Goal: Find specific page/section: Find specific page/section

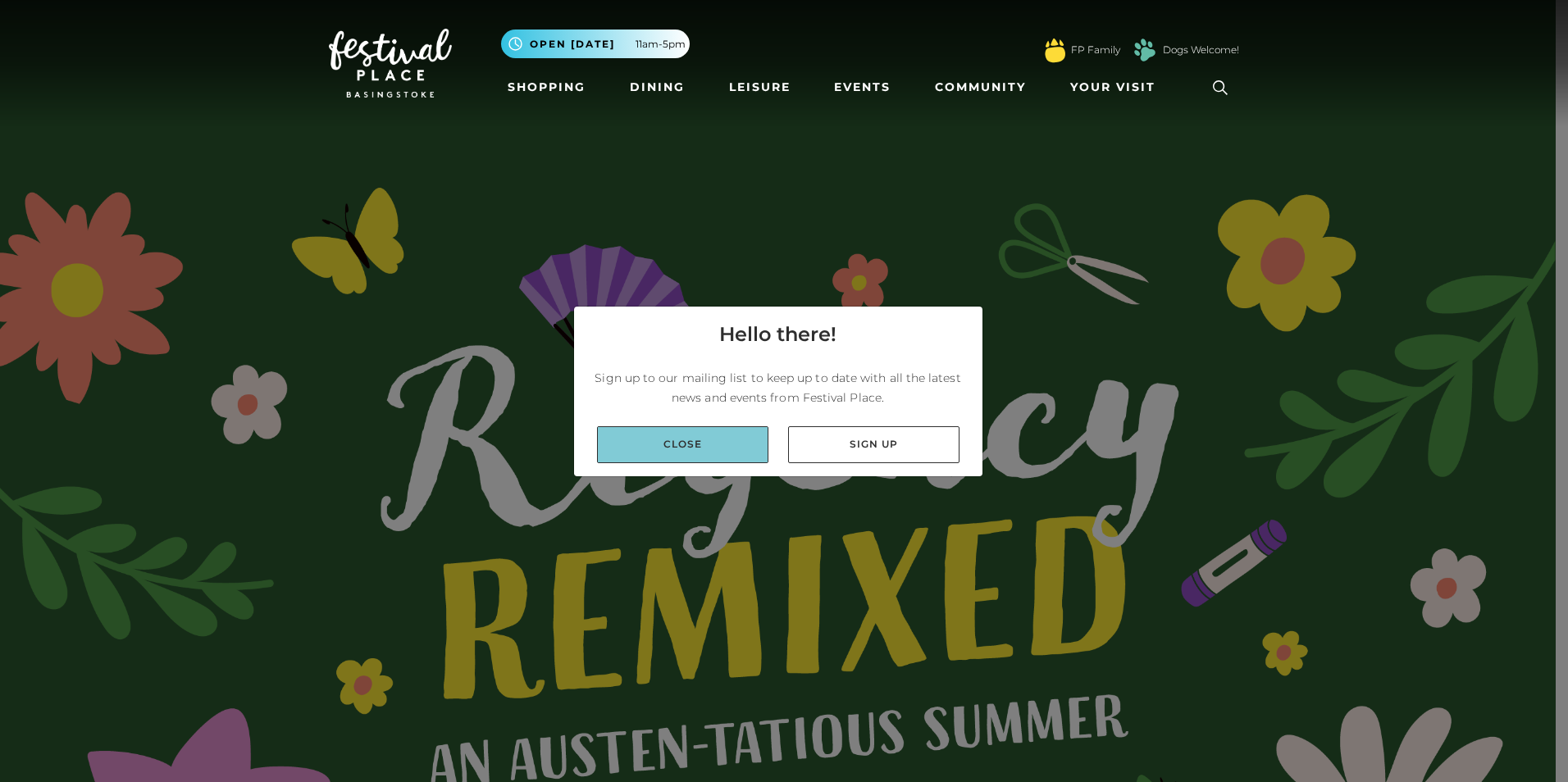
click at [715, 449] on link "Close" at bounding box center [682, 445] width 172 height 37
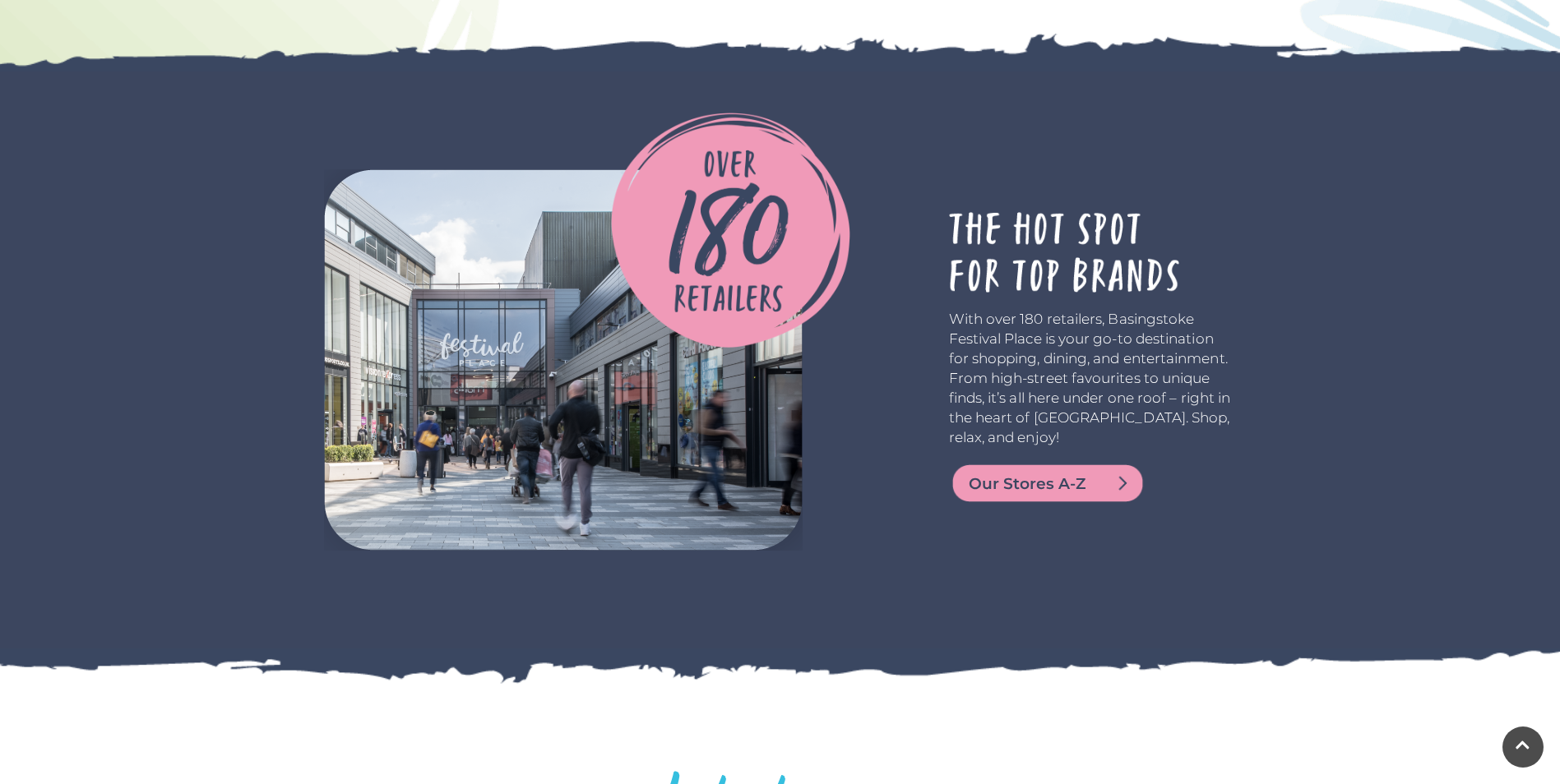
scroll to position [3946, 0]
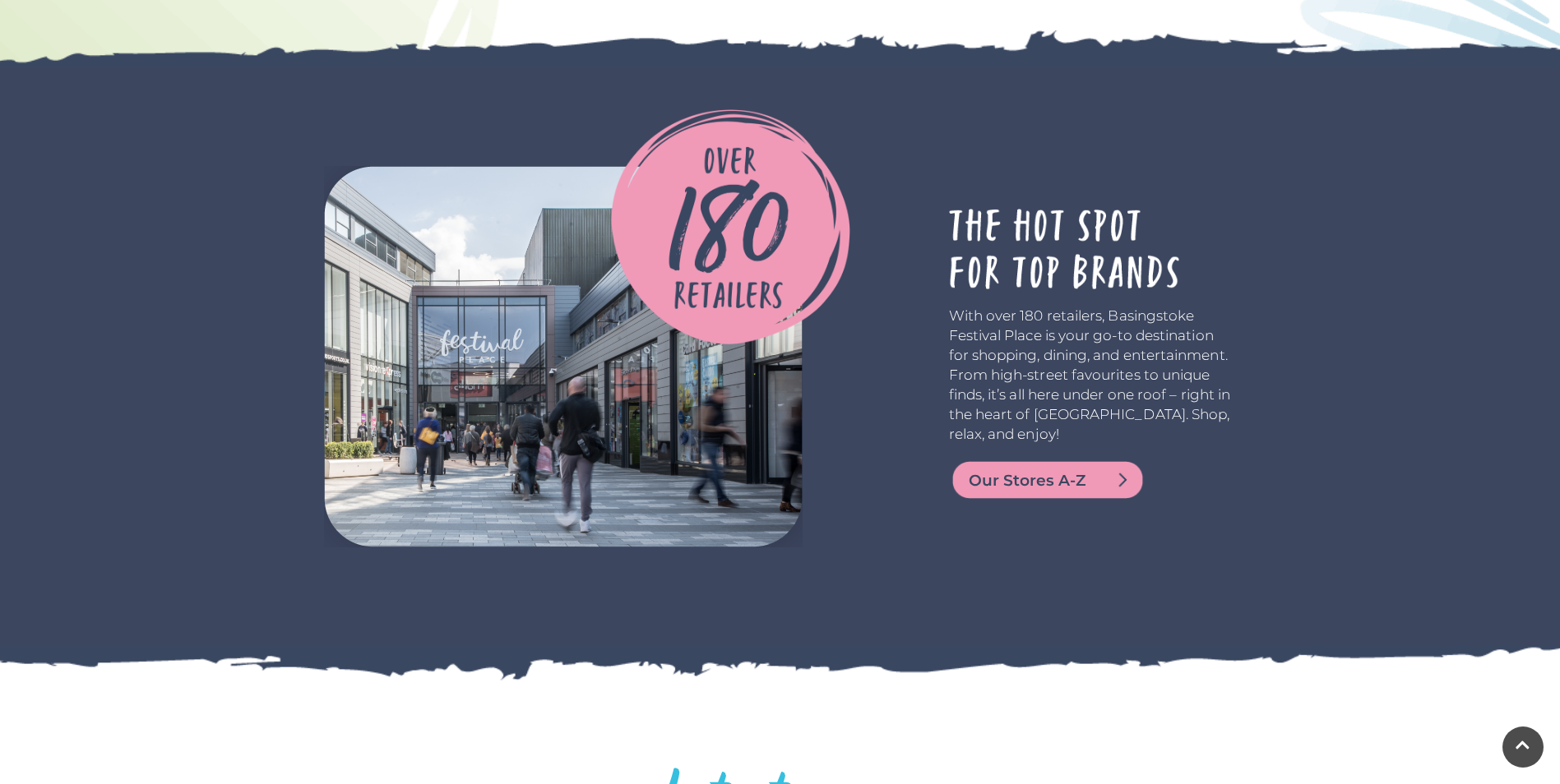
click at [1109, 485] on span "Our Stores A-Z" at bounding box center [1068, 480] width 198 height 23
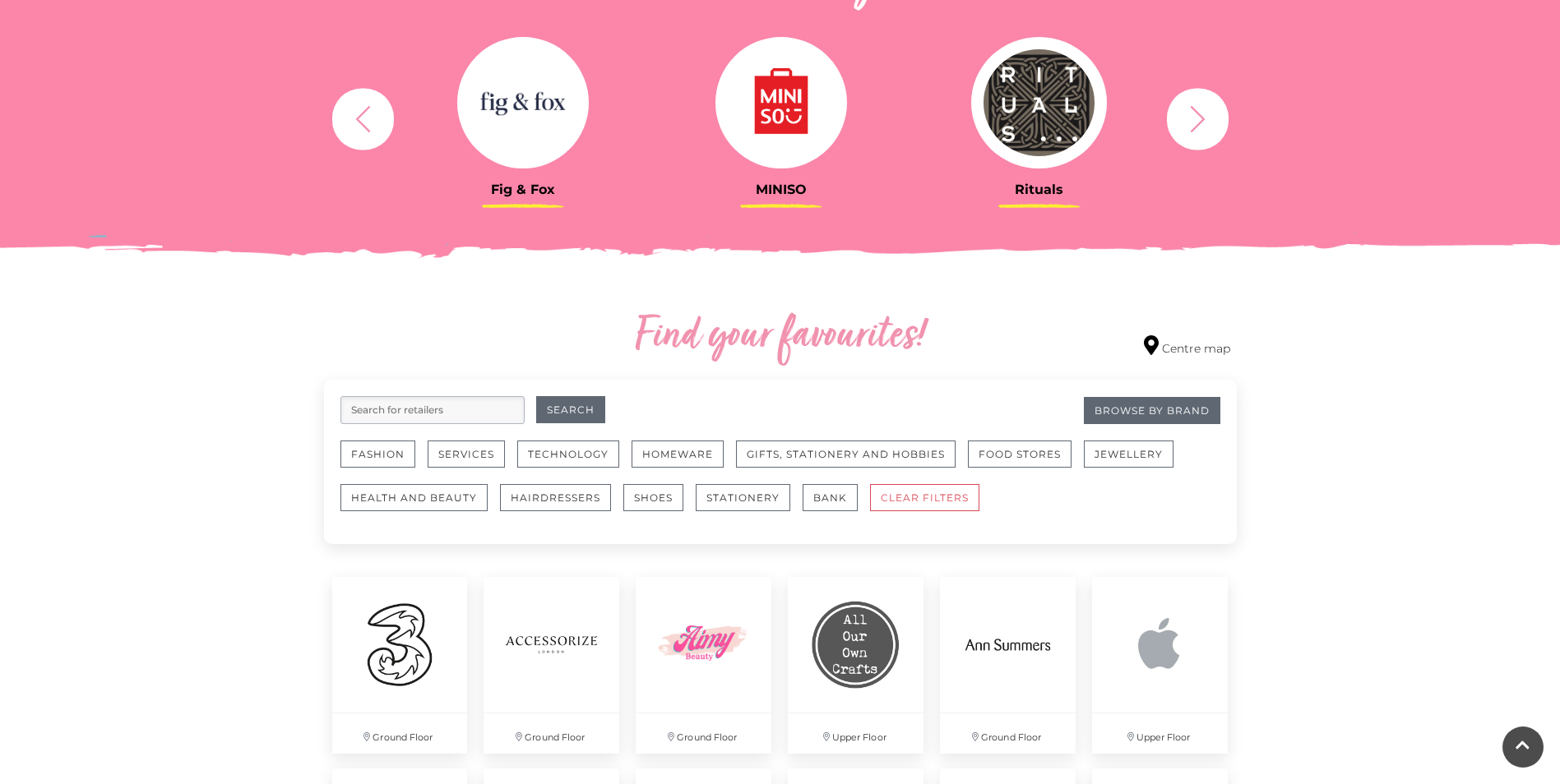
scroll to position [657, 0]
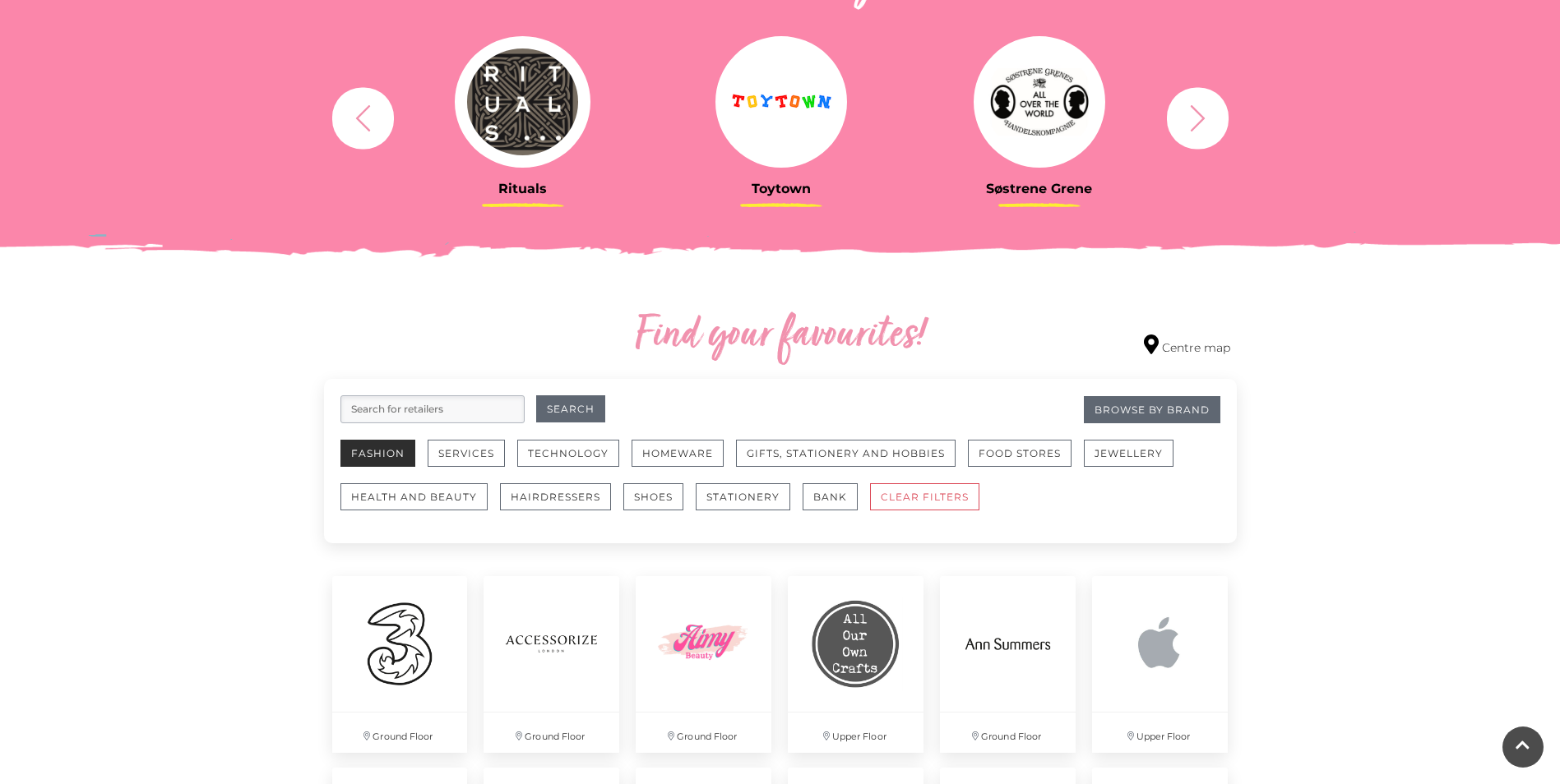
click at [380, 454] on button "Fashion" at bounding box center [377, 454] width 75 height 28
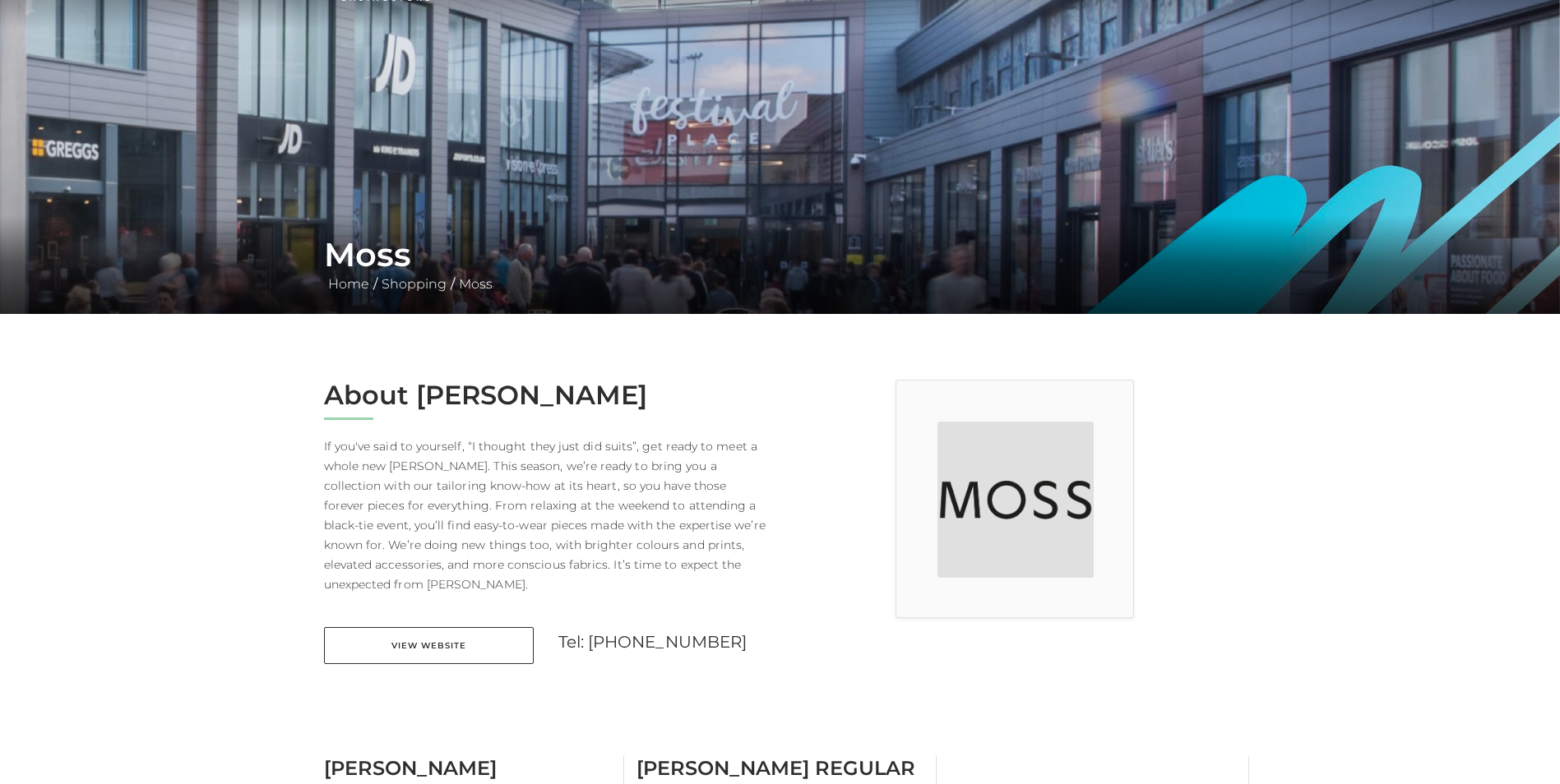
scroll to position [411, 0]
